Goal: Task Accomplishment & Management: Use online tool/utility

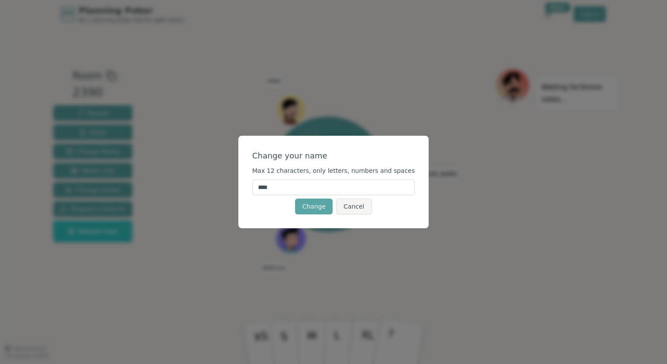
drag, startPoint x: 350, startPoint y: 188, endPoint x: 253, endPoint y: 188, distance: 96.9
click at [253, 188] on div "Change your name Max 12 characters, only letters, numbers and spaces **** Chang…" at bounding box center [333, 182] width 191 height 93
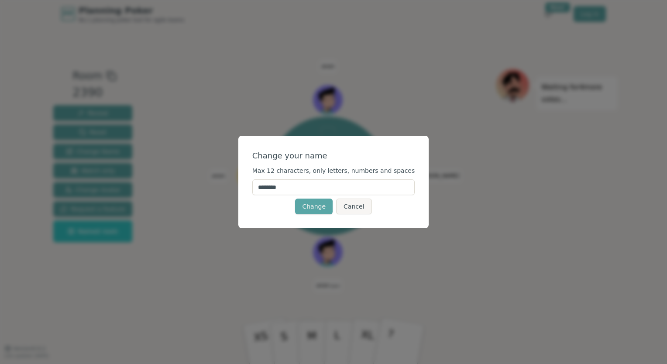
type input "********"
click at [314, 163] on form "Change your name Max 12 characters, only letters, numbers and spaces ******** C…" at bounding box center [333, 182] width 163 height 65
click at [317, 209] on button "Change" at bounding box center [314, 207] width 38 height 16
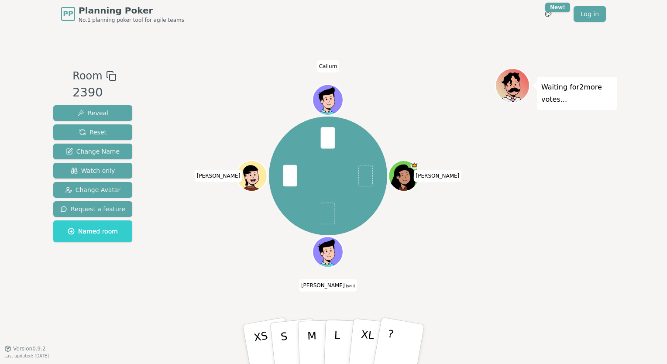
click at [488, 275] on div "[PERSON_NAME] [PERSON_NAME] (you) [PERSON_NAME]" at bounding box center [328, 188] width 334 height 240
click at [540, 245] on div "Waiting for 2 more votes..." at bounding box center [556, 188] width 122 height 240
click at [555, 245] on div "Waiting for 2 more votes..." at bounding box center [556, 188] width 122 height 240
click at [632, 151] on div "PP Planning Poker No.1 planning poker tool for agile teams Toggle theme New! Lo…" at bounding box center [333, 182] width 667 height 364
click at [312, 336] on p "M" at bounding box center [312, 345] width 10 height 48
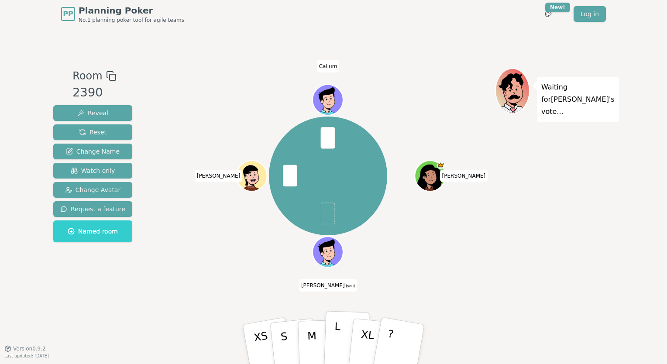
click at [334, 339] on p "L" at bounding box center [336, 343] width 7 height 47
click at [316, 335] on p "M" at bounding box center [312, 345] width 10 height 48
click at [316, 331] on button "M" at bounding box center [320, 344] width 46 height 67
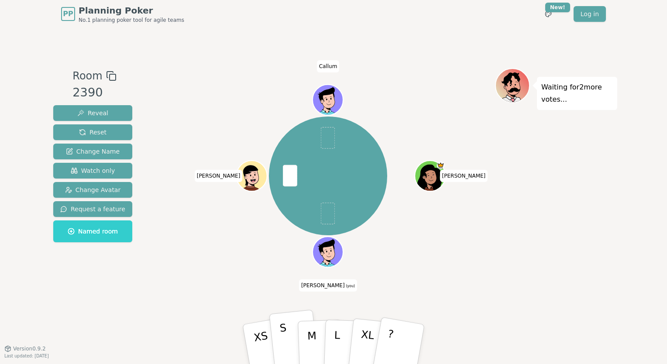
click at [283, 337] on p "S" at bounding box center [284, 346] width 11 height 48
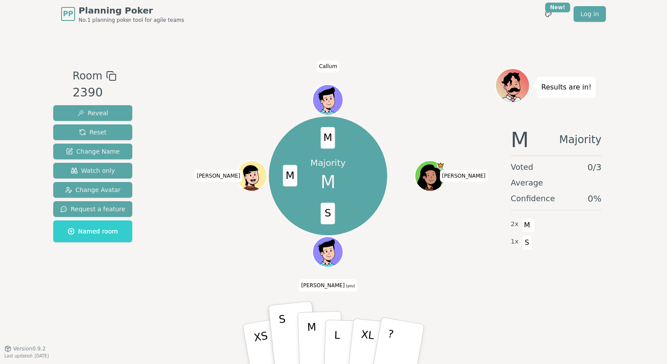
click at [308, 335] on p "M" at bounding box center [312, 345] width 10 height 48
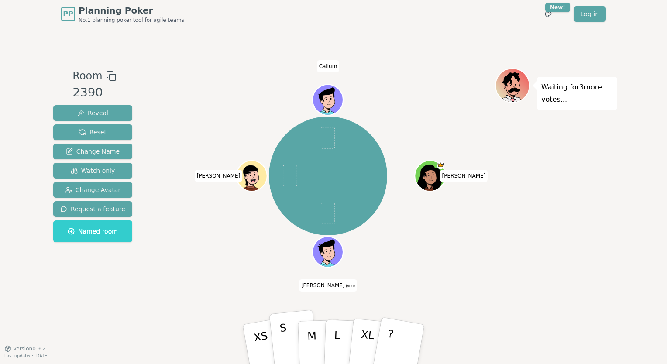
click at [287, 335] on button "S" at bounding box center [294, 344] width 50 height 70
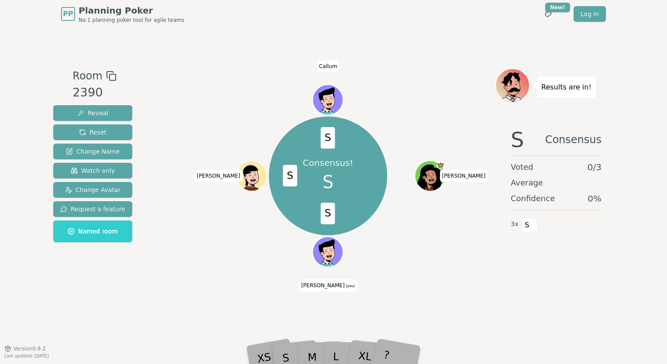
click at [634, 221] on div "PP Planning Poker No.1 planning poker tool for agile teams Toggle theme New! Lo…" at bounding box center [333, 182] width 667 height 364
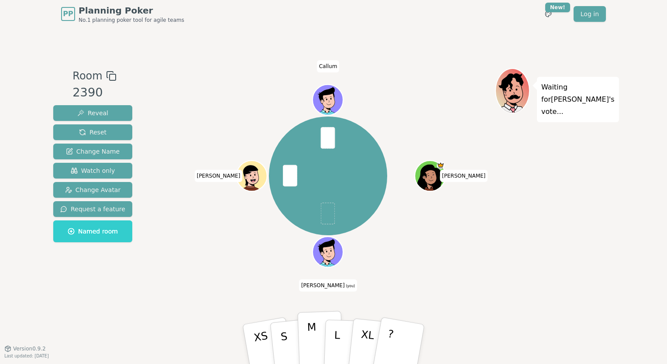
click at [306, 336] on button "M" at bounding box center [320, 344] width 46 height 67
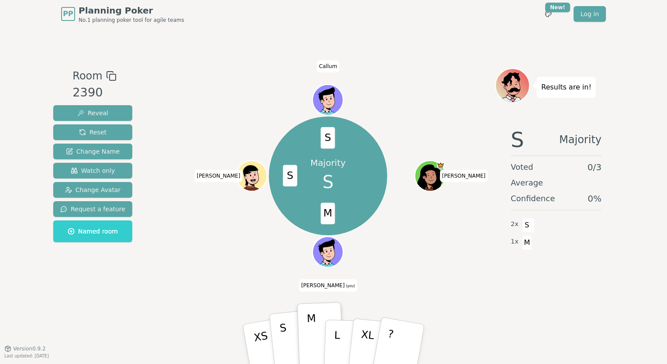
click at [281, 338] on p "S" at bounding box center [284, 346] width 11 height 48
